Goal: Register for event/course

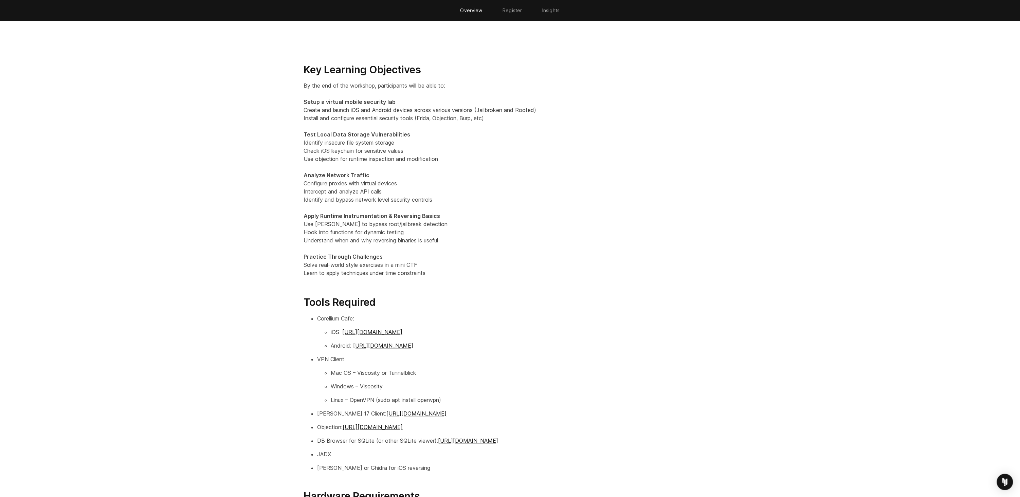
scroll to position [873, 0]
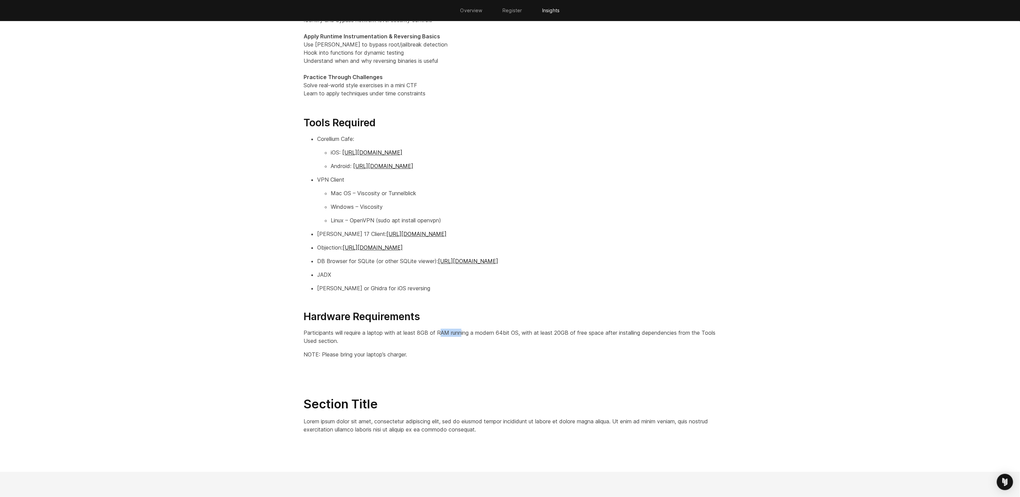
drag, startPoint x: 469, startPoint y: 352, endPoint x: 442, endPoint y: 352, distance: 27.2
click at [445, 345] on p "Participants will require a laptop with at least 8GB of RAM running a modern 64…" at bounding box center [510, 337] width 413 height 16
click at [442, 345] on p "Participants will require a laptop with at least 8GB of RAM running a modern 64…" at bounding box center [510, 337] width 413 height 16
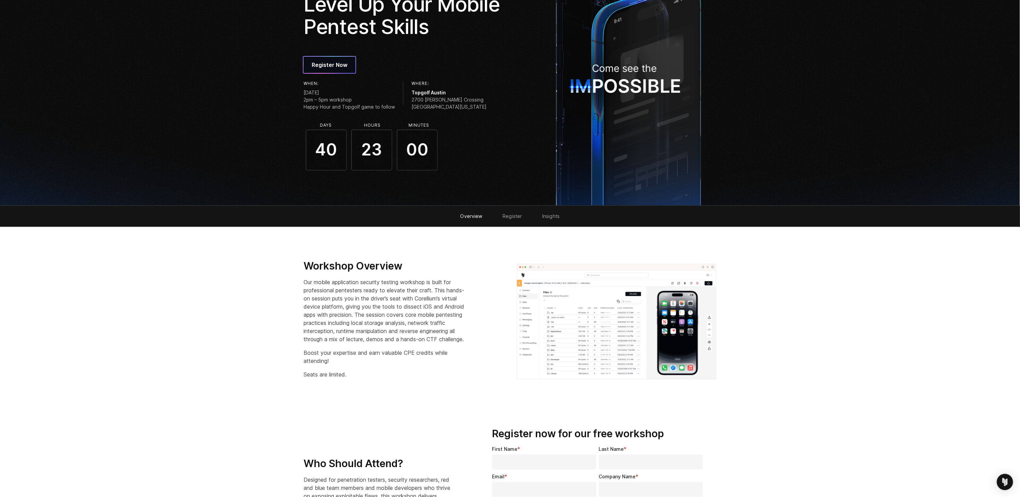
scroll to position [58, 0]
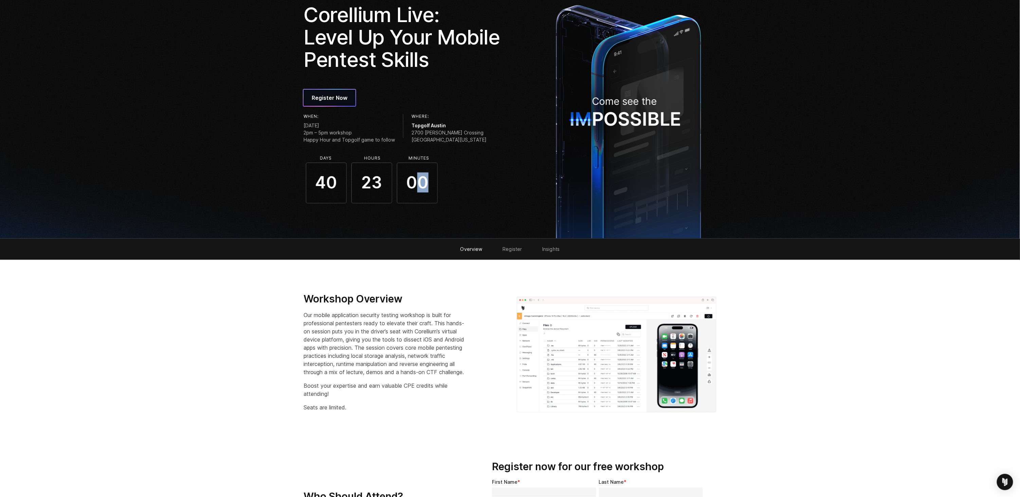
drag, startPoint x: 420, startPoint y: 179, endPoint x: 425, endPoint y: 183, distance: 6.8
click at [425, 183] on span "00" at bounding box center [417, 183] width 41 height 41
click at [426, 184] on span "00" at bounding box center [417, 183] width 41 height 41
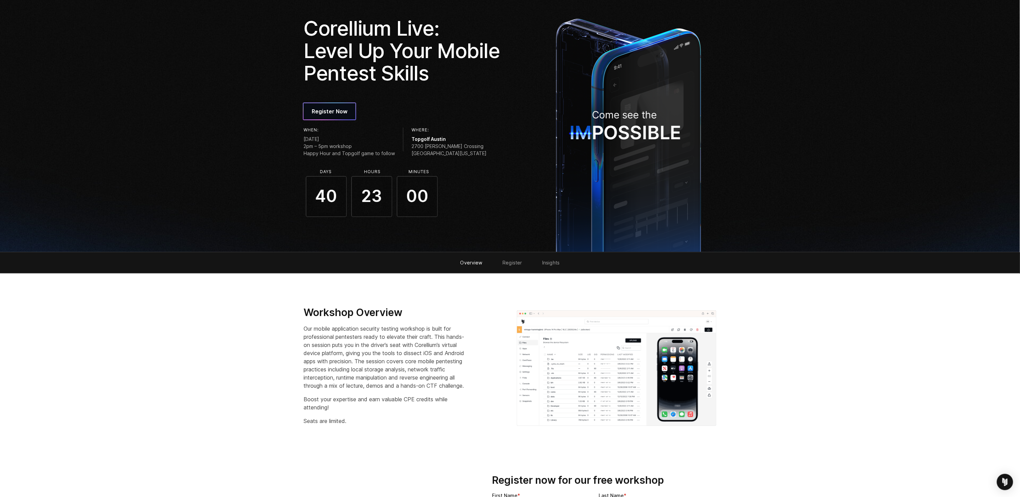
scroll to position [0, 0]
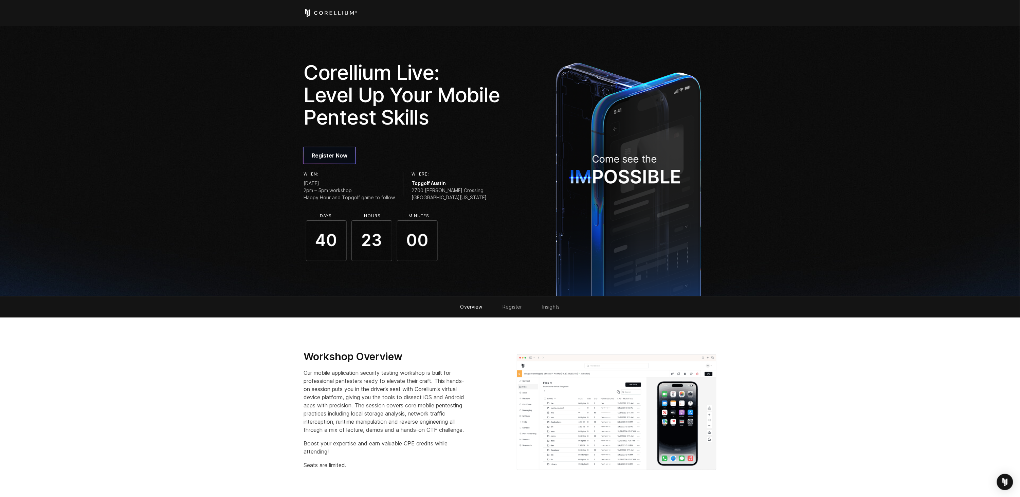
click at [346, 12] on icon "Corellium Home" at bounding box center [331, 13] width 54 height 8
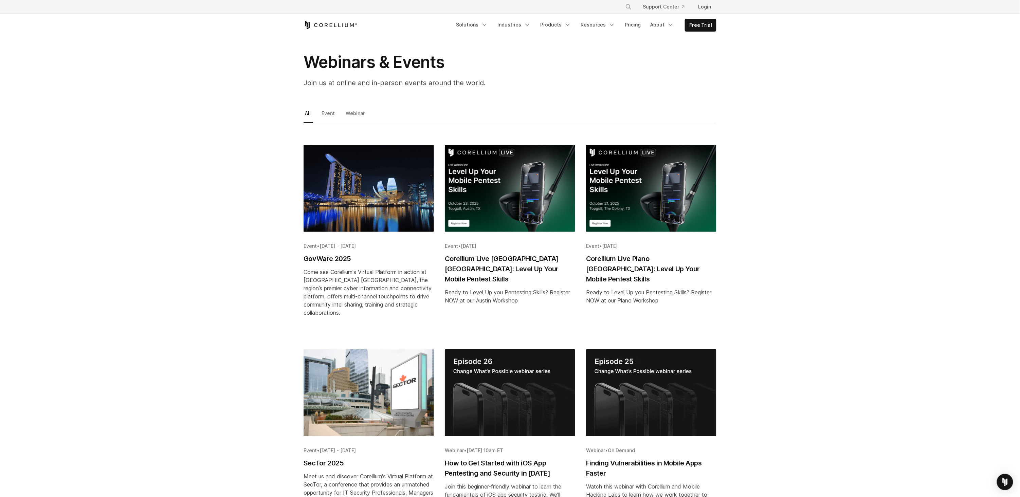
scroll to position [39, 0]
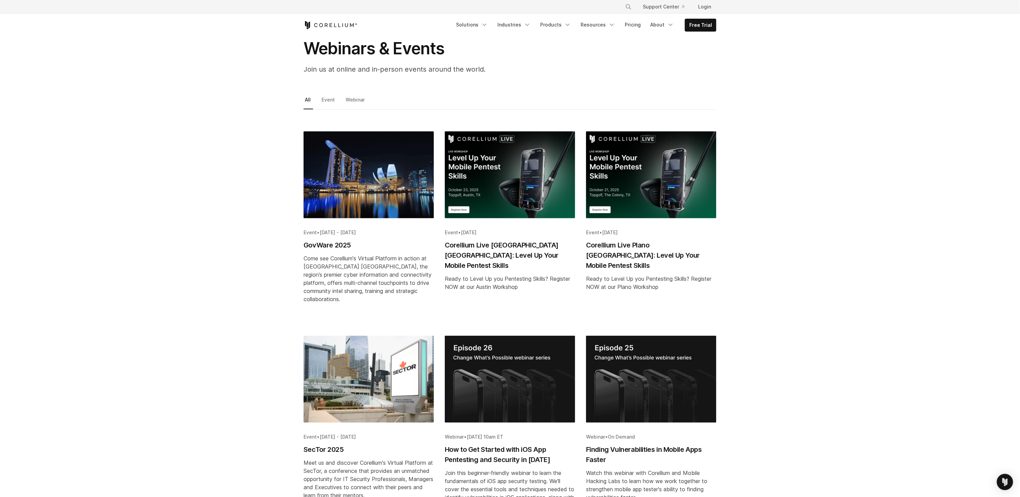
click at [642, 252] on h2 "Corellium Live Plano [GEOGRAPHIC_DATA]: Level Up Your Mobile Pentest Skills" at bounding box center [651, 255] width 130 height 31
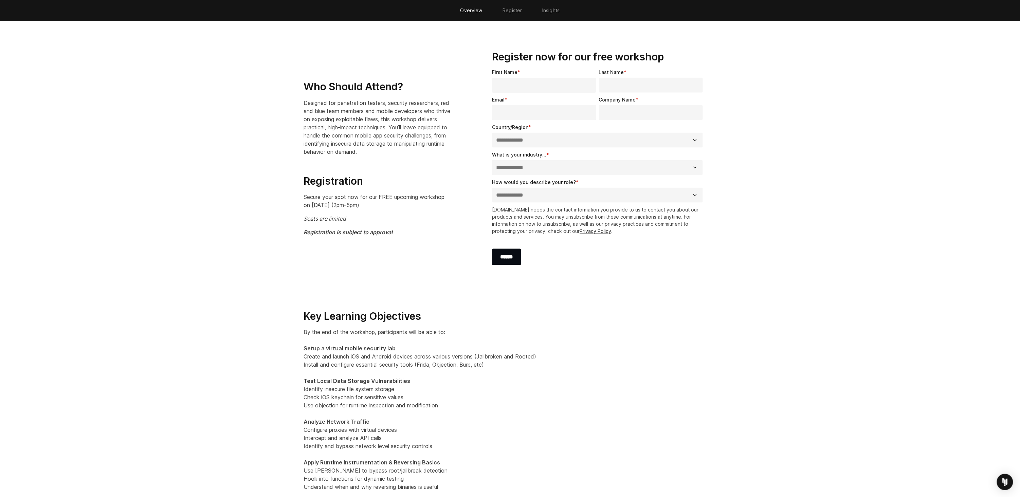
scroll to position [18, 0]
